Goal: Transaction & Acquisition: Subscribe to service/newsletter

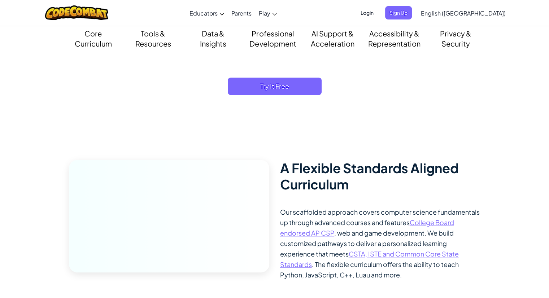
scroll to position [613, 0]
click at [284, 89] on span "Try It Free" at bounding box center [275, 86] width 94 height 17
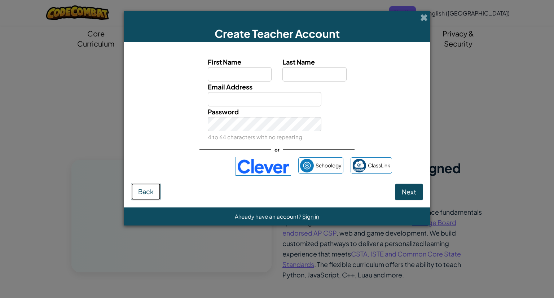
click at [150, 197] on button "Back" at bounding box center [146, 191] width 30 height 17
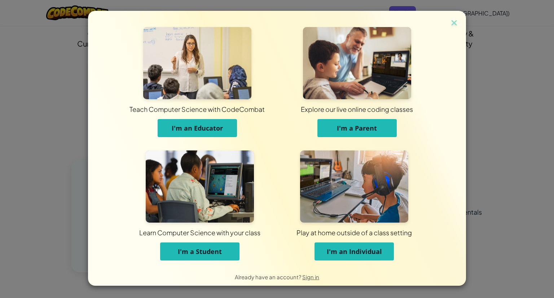
click at [365, 253] on span "I'm an Individual" at bounding box center [354, 251] width 55 height 9
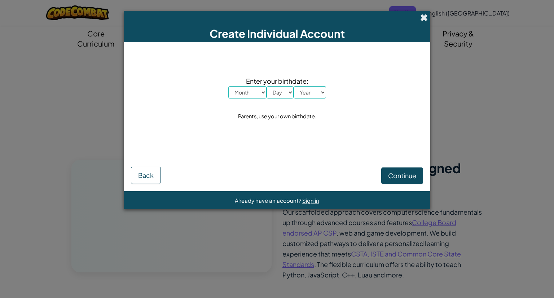
click at [424, 17] on span at bounding box center [424, 18] width 8 height 8
